Goal: Task Accomplishment & Management: Manage account settings

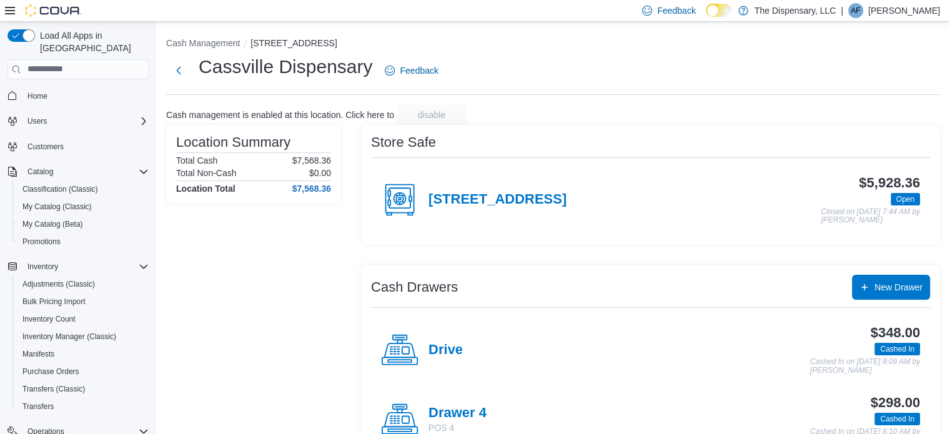
scroll to position [187, 0]
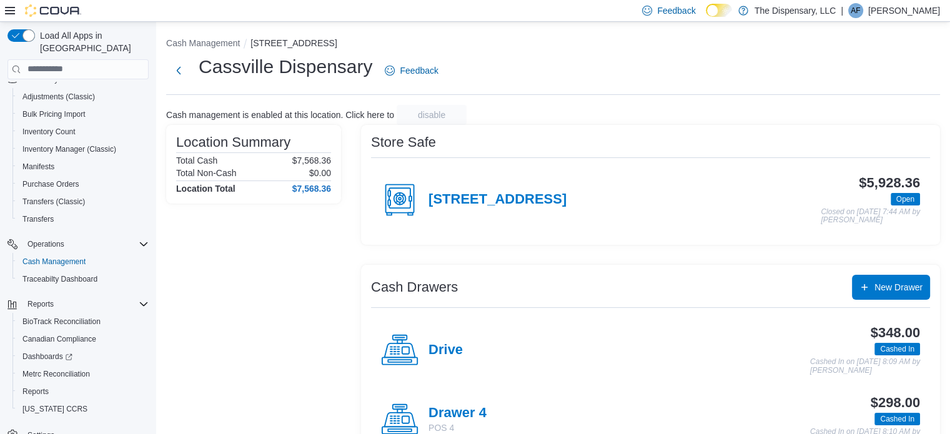
click at [192, 37] on li "Cash Management" at bounding box center [208, 43] width 84 height 12
click at [190, 48] on li "Cash Management" at bounding box center [208, 43] width 84 height 12
click at [192, 39] on button "Cash Management" at bounding box center [203, 43] width 74 height 10
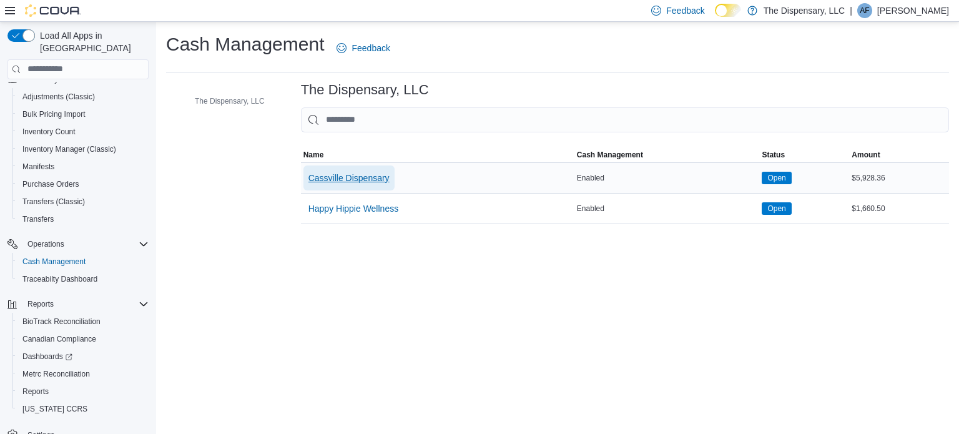
click at [369, 182] on span "Cassville Dispensary" at bounding box center [349, 178] width 81 height 12
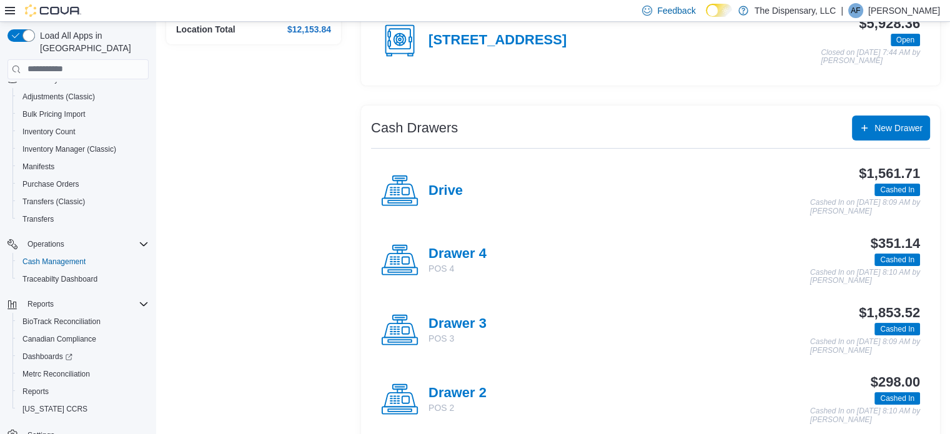
scroll to position [187, 0]
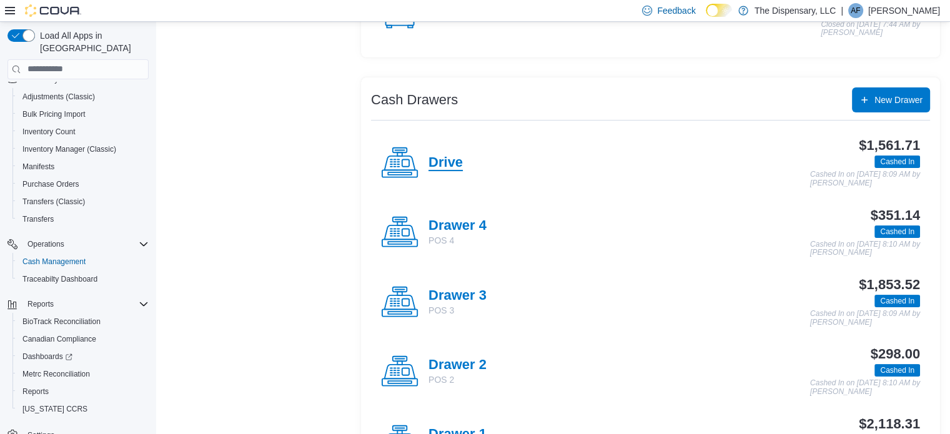
click at [452, 167] on h4 "Drive" at bounding box center [446, 163] width 34 height 16
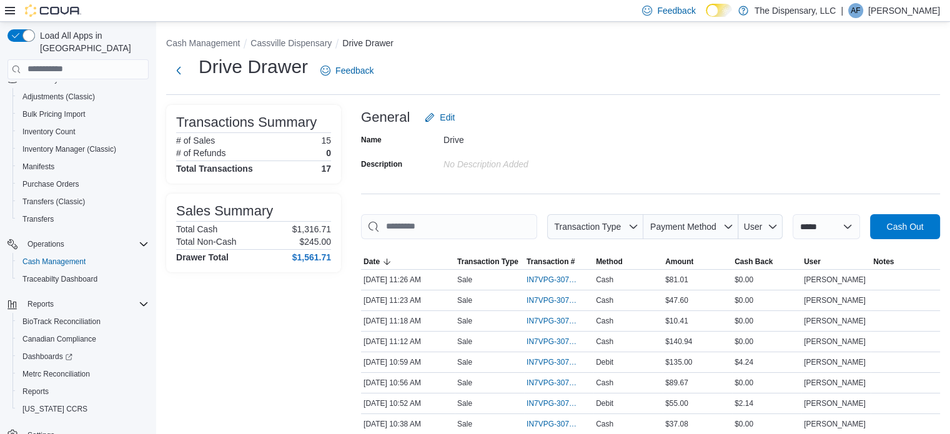
click at [295, 31] on div "**********" at bounding box center [553, 358] width 794 height 673
click at [292, 41] on button "Cassville Dispensary" at bounding box center [290, 43] width 81 height 10
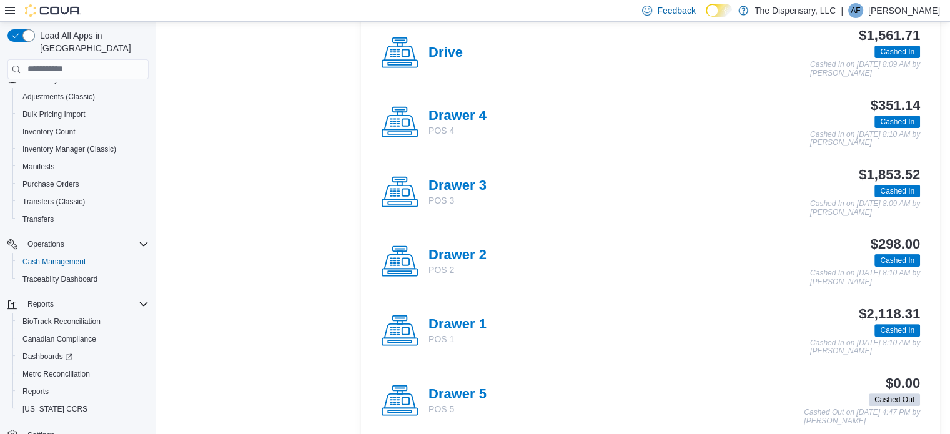
scroll to position [312, 0]
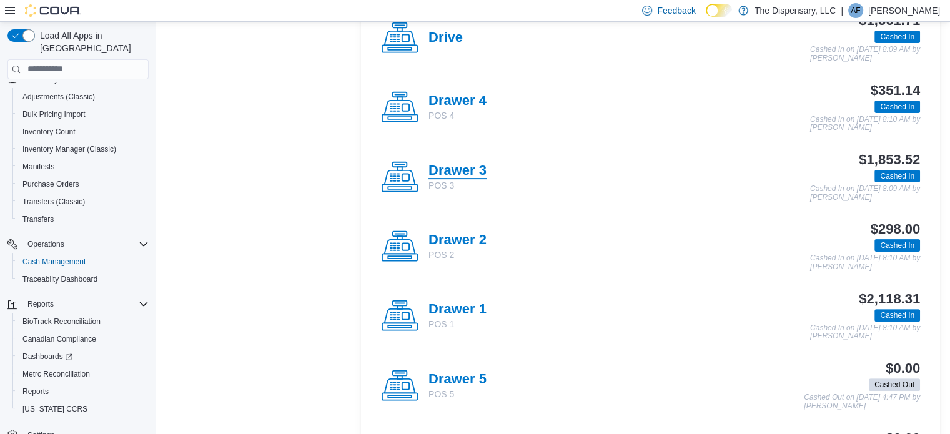
click at [459, 163] on h4 "Drawer 3" at bounding box center [458, 171] width 58 height 16
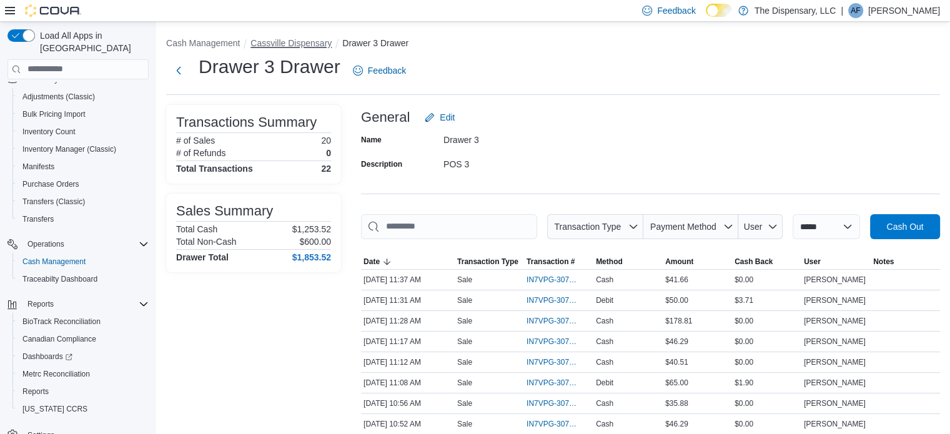
click at [296, 39] on button "Cassville Dispensary" at bounding box center [290, 43] width 81 height 10
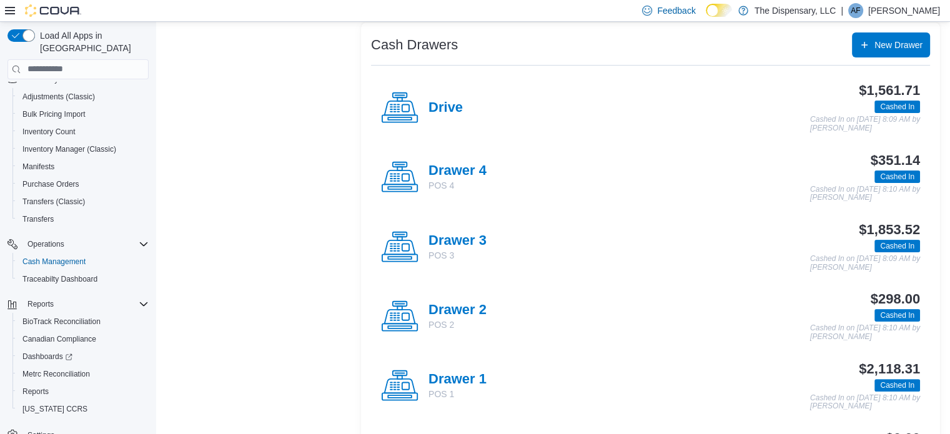
scroll to position [250, 0]
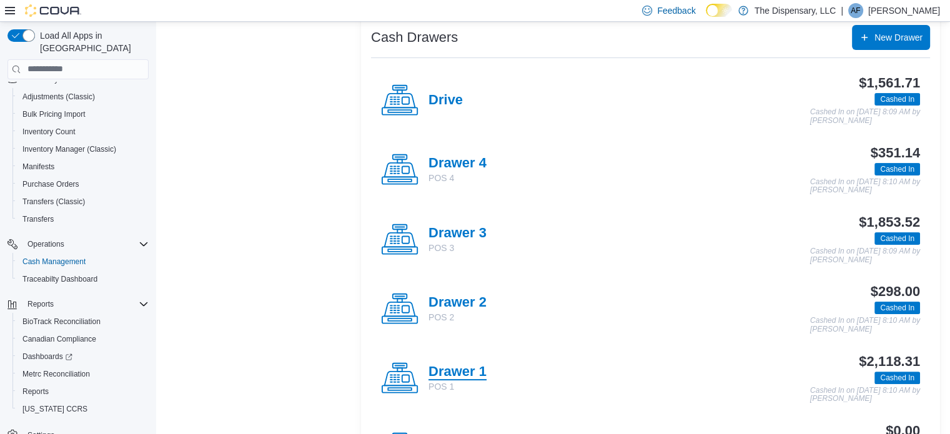
click at [472, 374] on h4 "Drawer 1" at bounding box center [458, 372] width 58 height 16
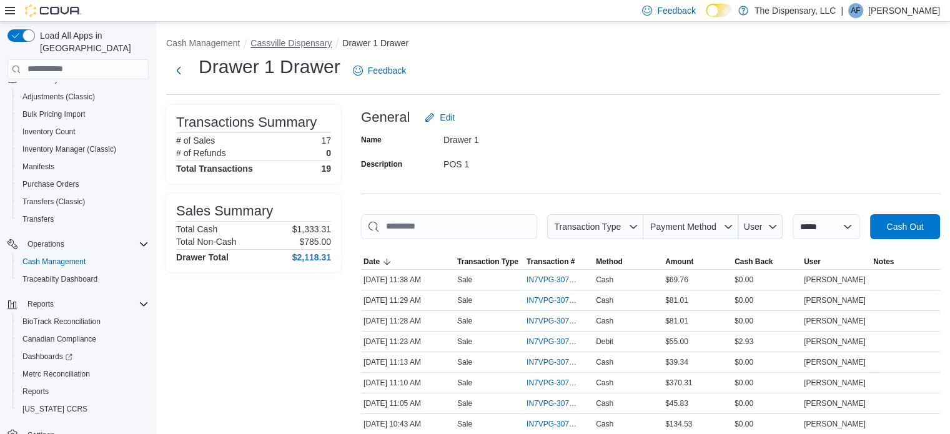
click at [312, 39] on button "Cassville Dispensary" at bounding box center [290, 43] width 81 height 10
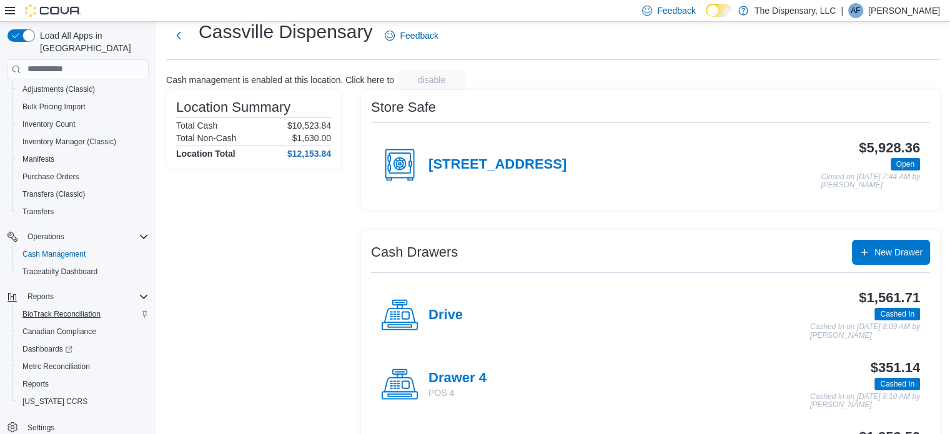
scroll to position [62, 0]
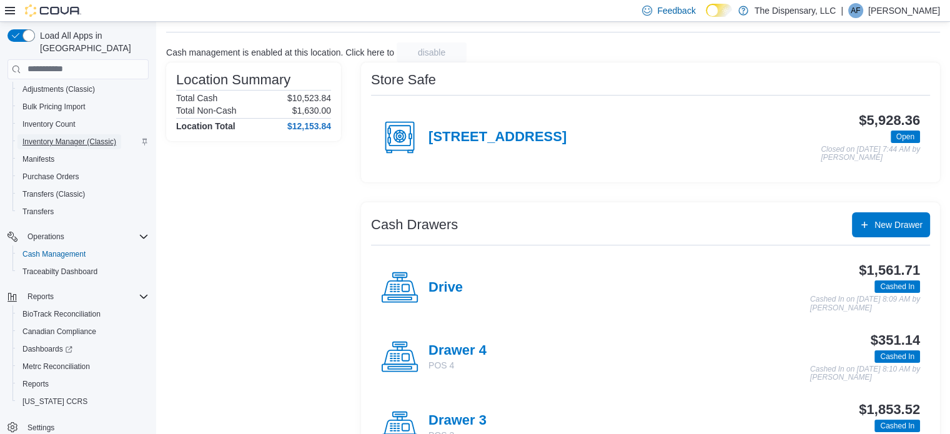
click at [72, 137] on span "Inventory Manager (Classic)" at bounding box center [69, 142] width 94 height 10
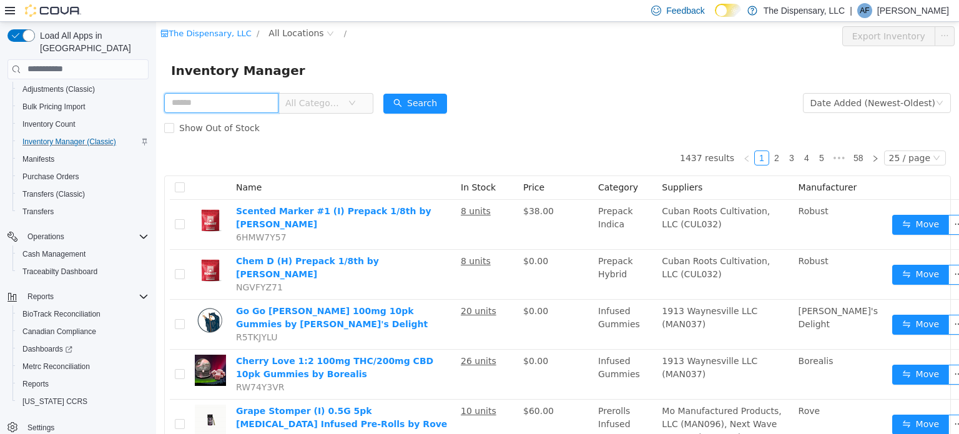
click at [215, 104] on input "text" at bounding box center [221, 102] width 114 height 20
type input "**********"
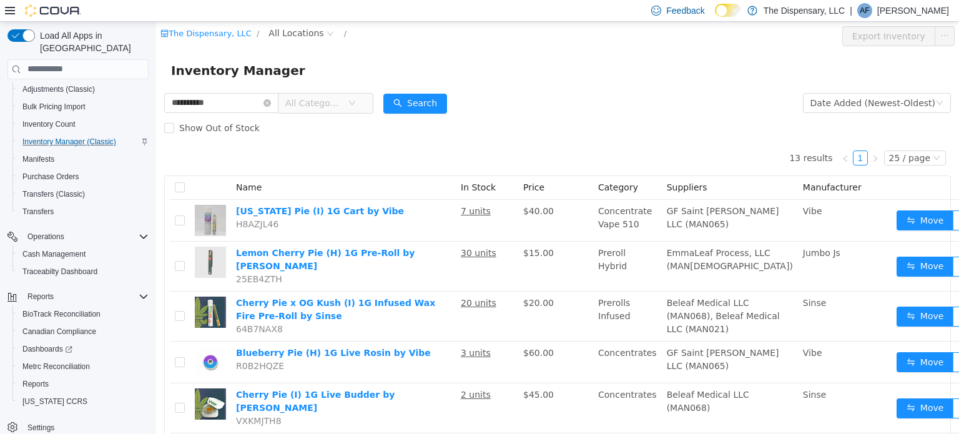
click at [325, 98] on span "All Categories" at bounding box center [313, 102] width 57 height 12
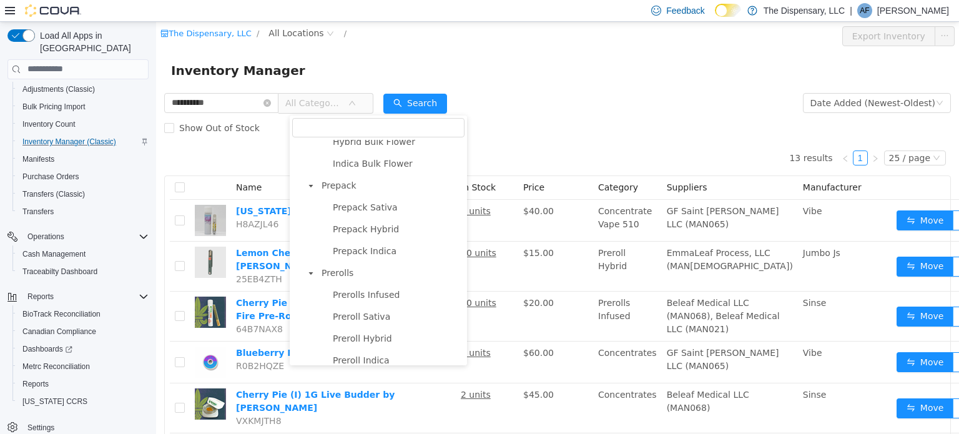
scroll to position [312, 0]
click at [337, 191] on span "Prepack" at bounding box center [339, 187] width 35 height 10
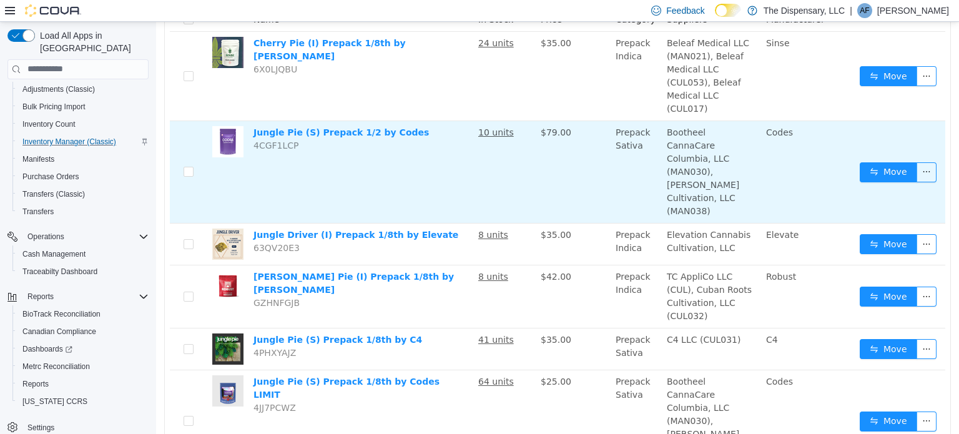
scroll to position [175, 0]
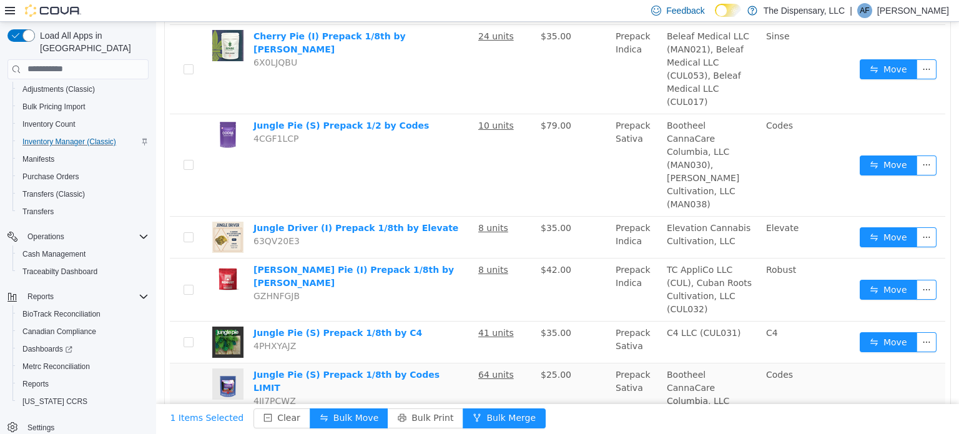
click at [885, 404] on button "Move" at bounding box center [888, 414] width 57 height 20
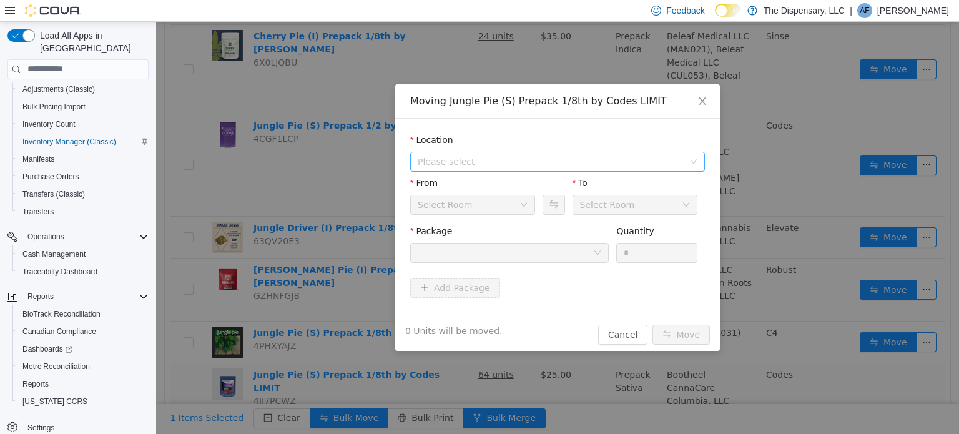
click at [477, 166] on span "Please select" at bounding box center [551, 161] width 266 height 12
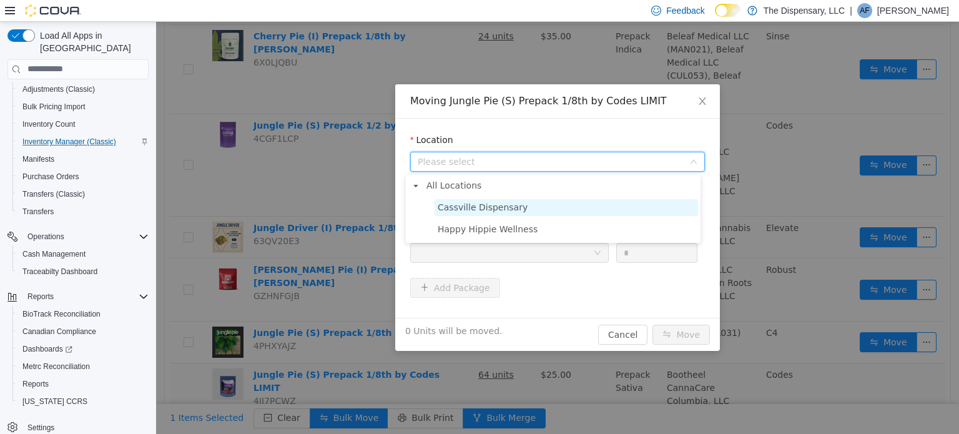
click at [474, 207] on span "Cassville Dispensary" at bounding box center [483, 207] width 90 height 10
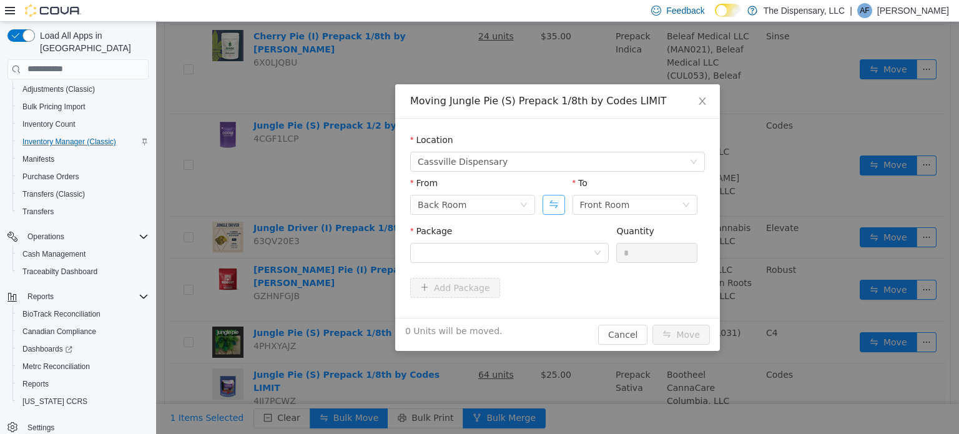
click at [552, 206] on button "Swap" at bounding box center [554, 204] width 22 height 20
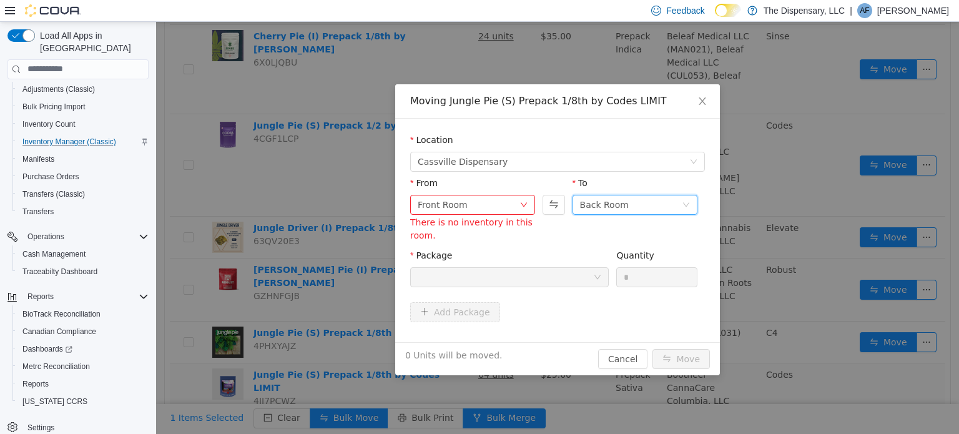
click at [607, 205] on div "Back Room" at bounding box center [604, 204] width 49 height 19
click at [602, 287] on li "Hold from Floor" at bounding box center [630, 290] width 125 height 20
click at [647, 283] on div "Moving Jungle Pie (S) Prepack 1/8th by Codes LIMIT Location Cassville Dispensar…" at bounding box center [557, 229] width 325 height 291
click at [705, 104] on span "Close" at bounding box center [702, 101] width 35 height 35
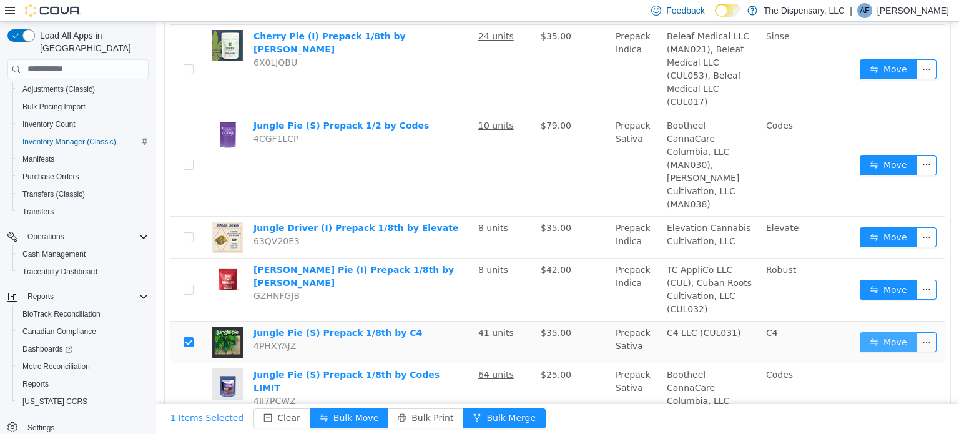
click at [876, 332] on button "Move" at bounding box center [888, 342] width 57 height 20
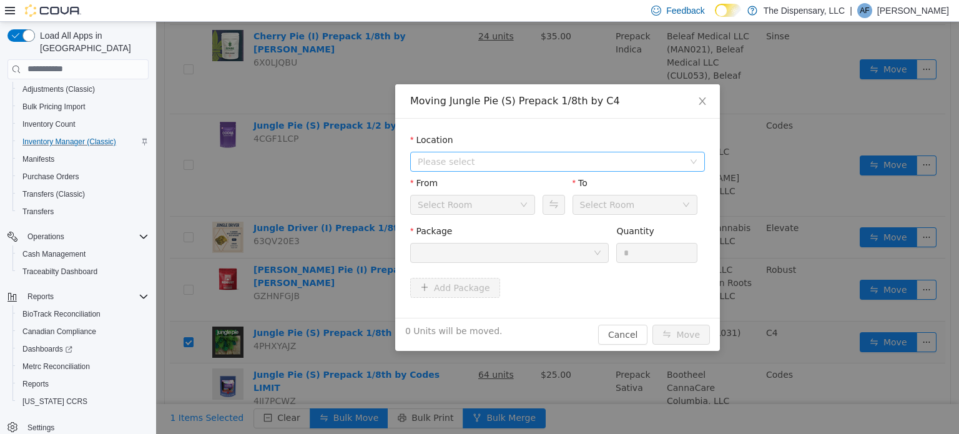
click at [500, 155] on span "Please select" at bounding box center [551, 161] width 266 height 12
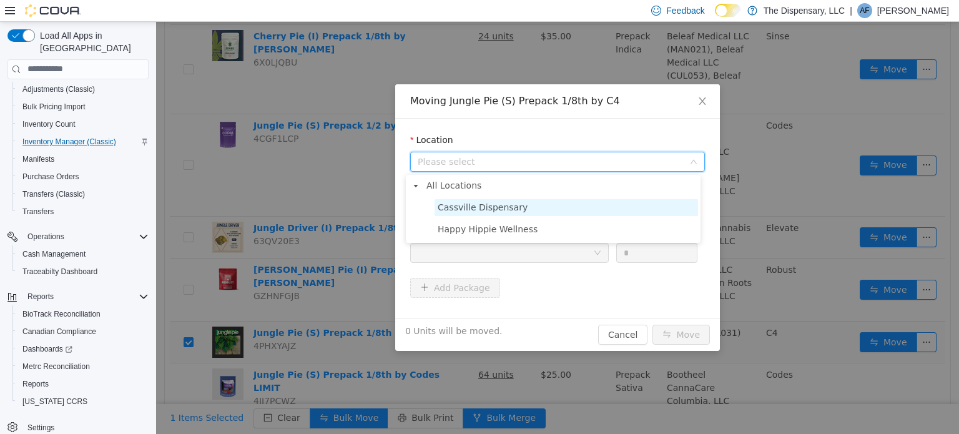
click at [503, 211] on span "Cassville Dispensary" at bounding box center [483, 207] width 90 height 10
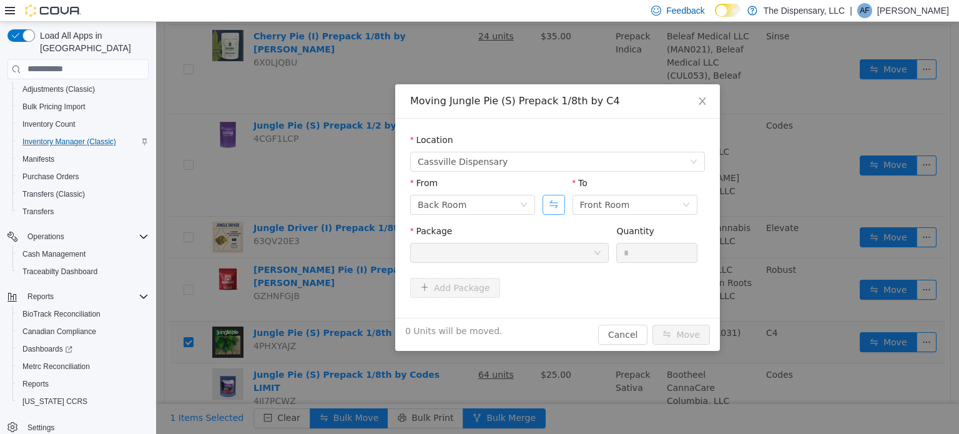
click at [543, 203] on button "Swap" at bounding box center [554, 204] width 22 height 20
click at [599, 202] on div "Back Room" at bounding box center [604, 204] width 49 height 19
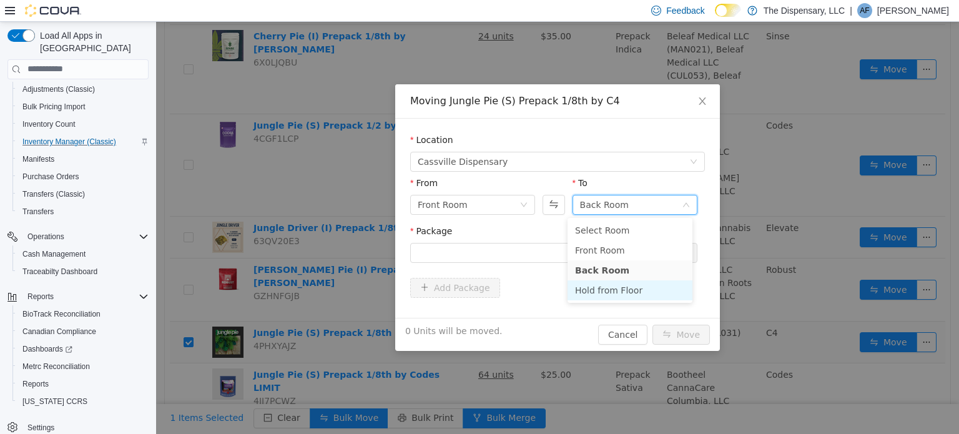
click at [602, 291] on li "Hold from Floor" at bounding box center [630, 290] width 125 height 20
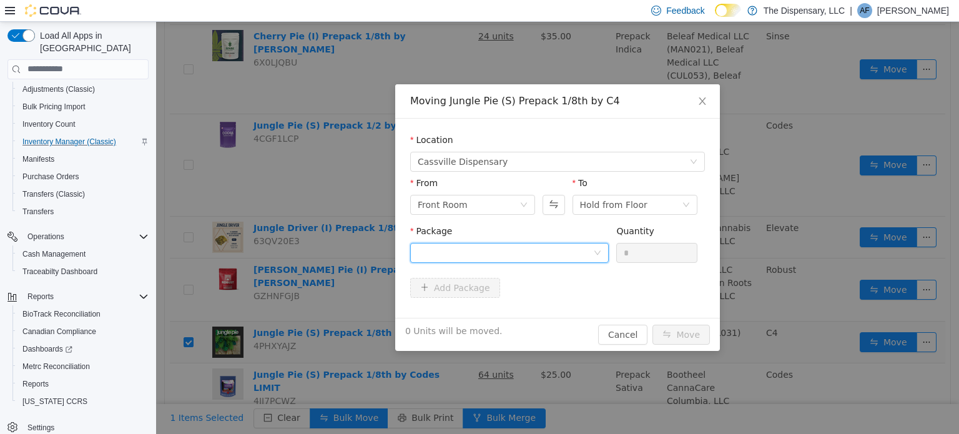
click at [472, 247] on div at bounding box center [506, 252] width 176 height 19
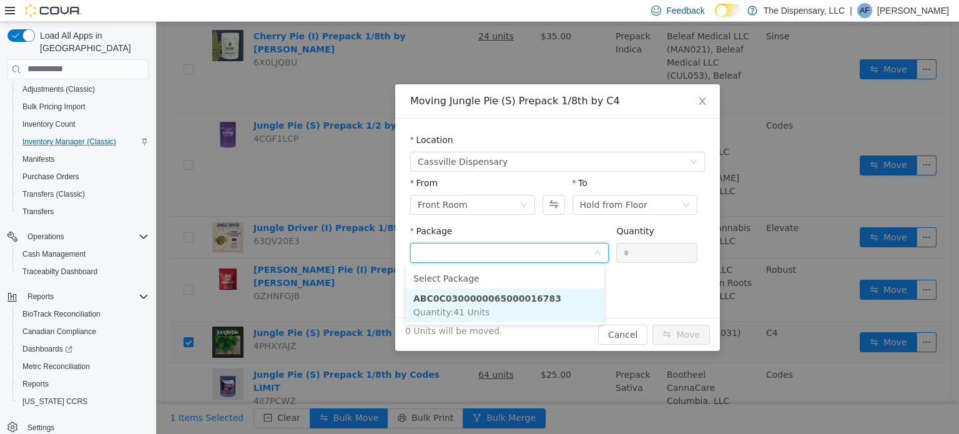
click at [501, 307] on li "ABC0C0300000065000016783 Quantity : 41 Units" at bounding box center [505, 305] width 199 height 34
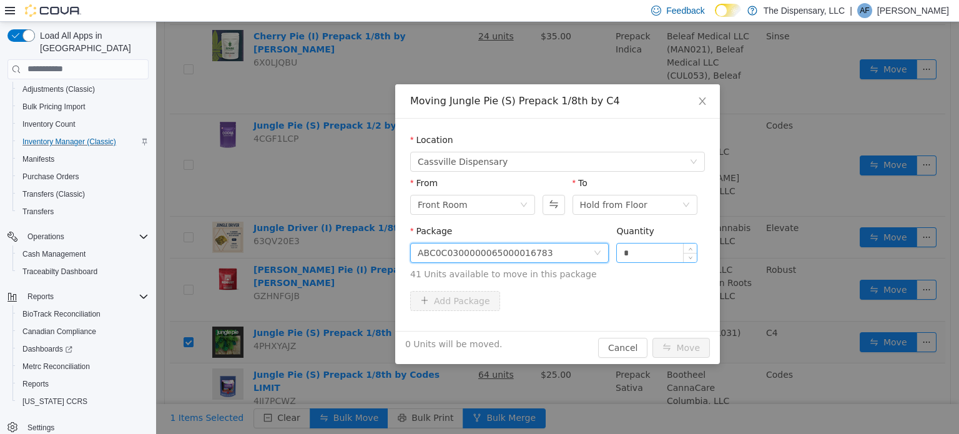
click at [640, 247] on input "*" at bounding box center [657, 252] width 80 height 19
type input "*"
click at [679, 344] on button "Move" at bounding box center [681, 347] width 57 height 20
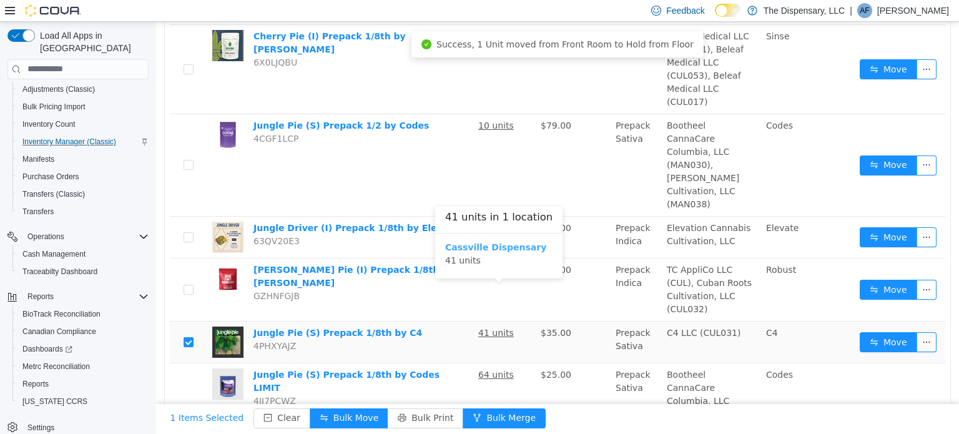
click at [494, 243] on b "Cassville Dispensary" at bounding box center [495, 247] width 101 height 10
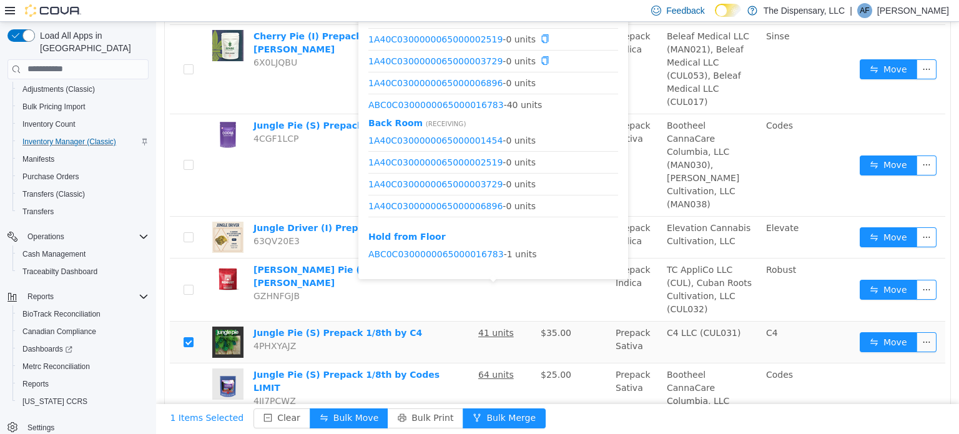
scroll to position [15, 0]
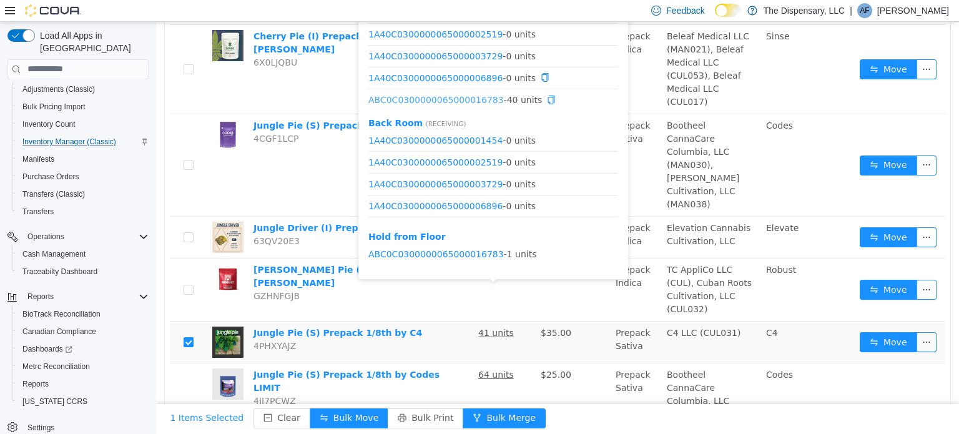
click at [457, 100] on link "ABC0C0300000065000016783" at bounding box center [437, 99] width 136 height 10
click at [467, 254] on link "ABC0C0300000065000016783" at bounding box center [437, 254] width 136 height 10
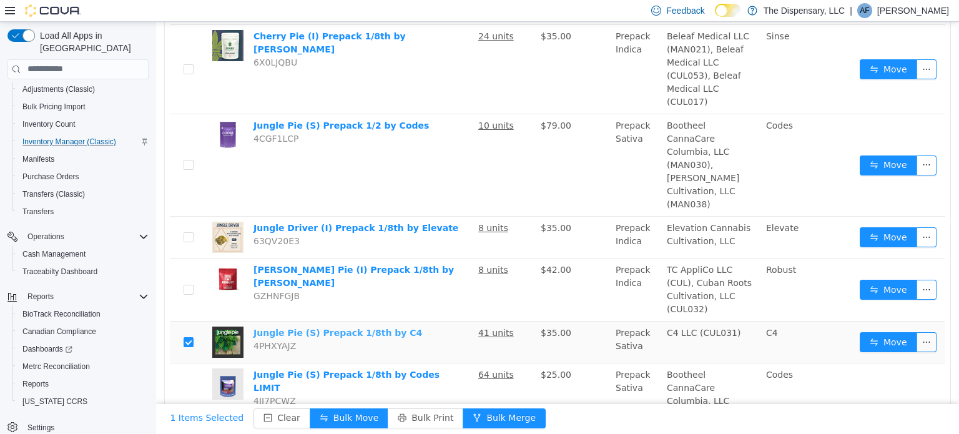
click at [328, 327] on link "Jungle Pie (S) Prepack 1/8th by C4" at bounding box center [338, 332] width 169 height 10
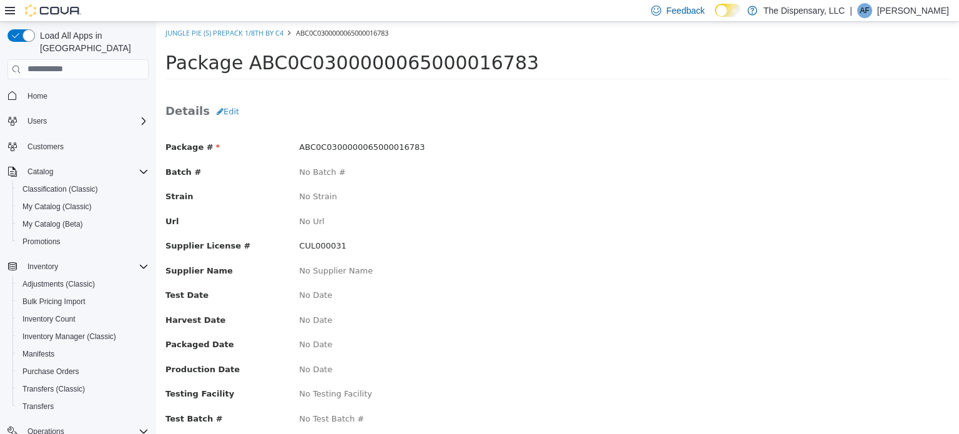
scroll to position [125, 0]
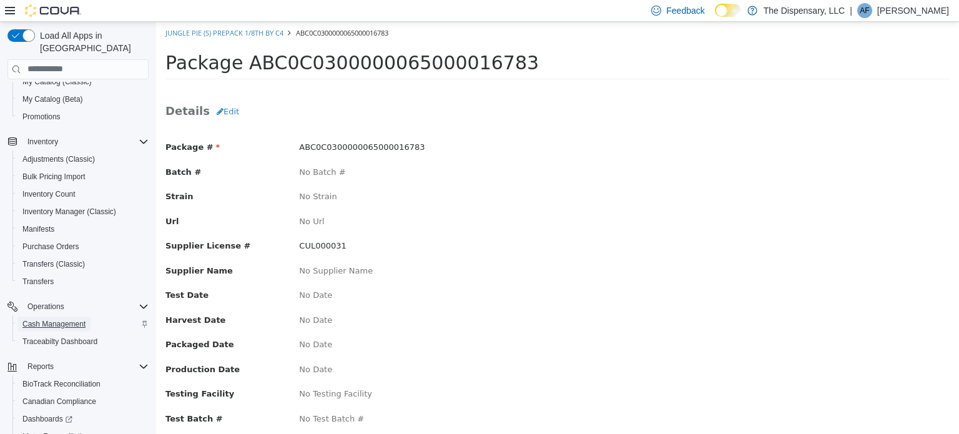
click at [53, 319] on span "Cash Management" at bounding box center [53, 324] width 63 height 10
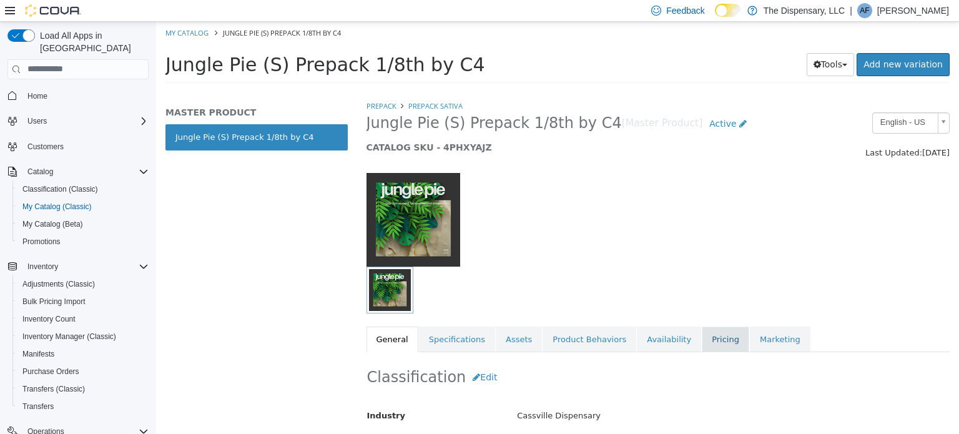
click at [707, 337] on link "Pricing" at bounding box center [725, 339] width 47 height 26
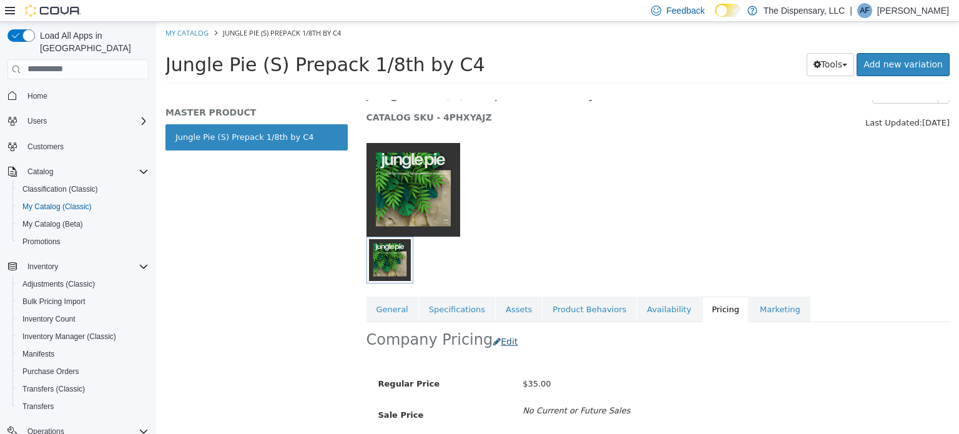
scroll to position [112, 0]
